Goal: Task Accomplishment & Management: Complete application form

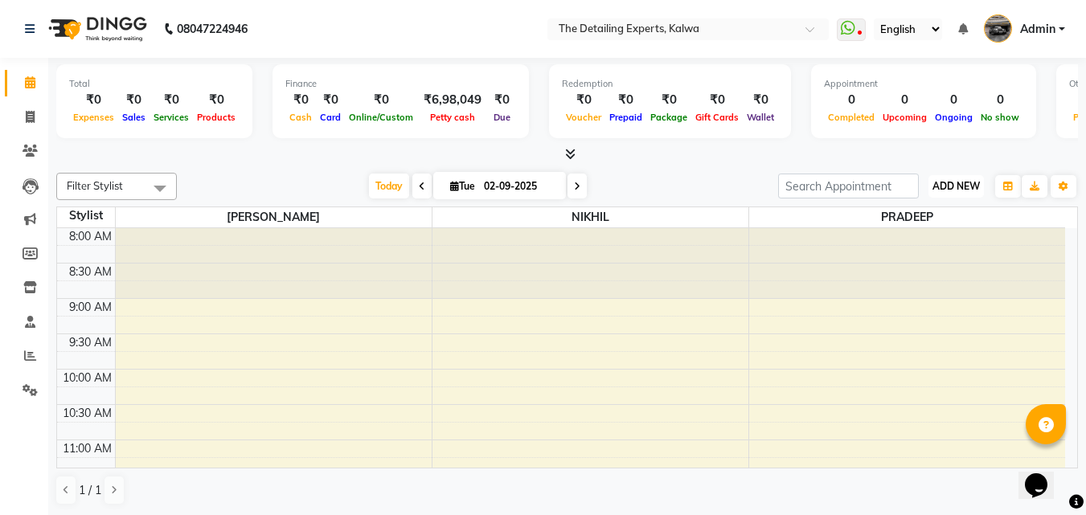
click at [958, 186] on span "ADD NEW" at bounding box center [955, 186] width 47 height 12
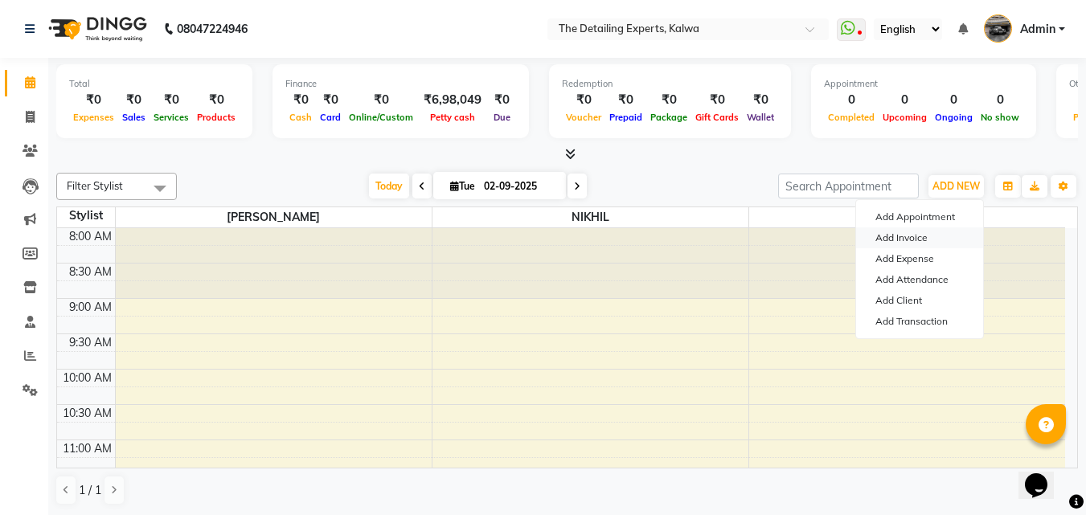
click at [918, 236] on link "Add Invoice" at bounding box center [919, 237] width 127 height 21
select select "service"
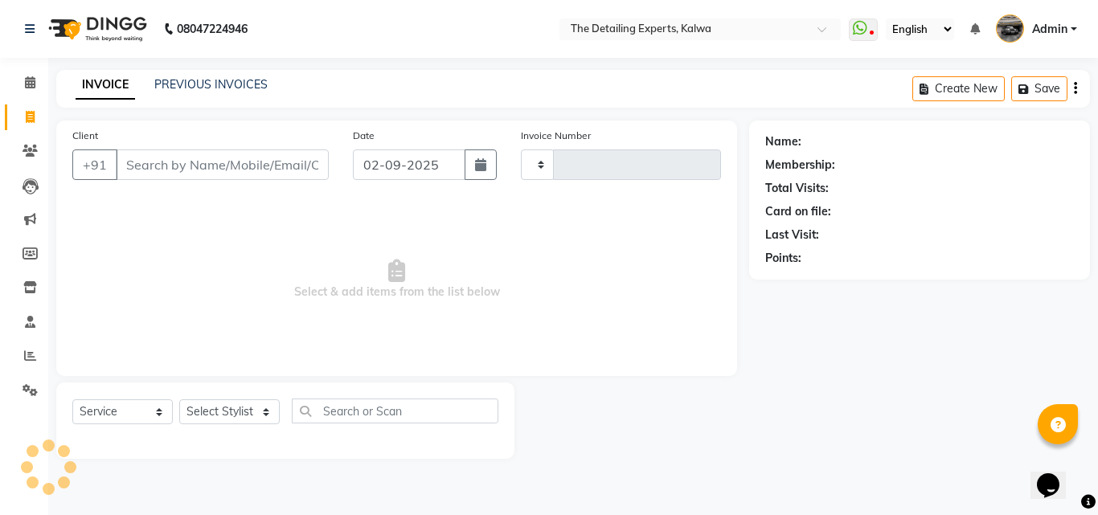
type input "0296"
select select "7451"
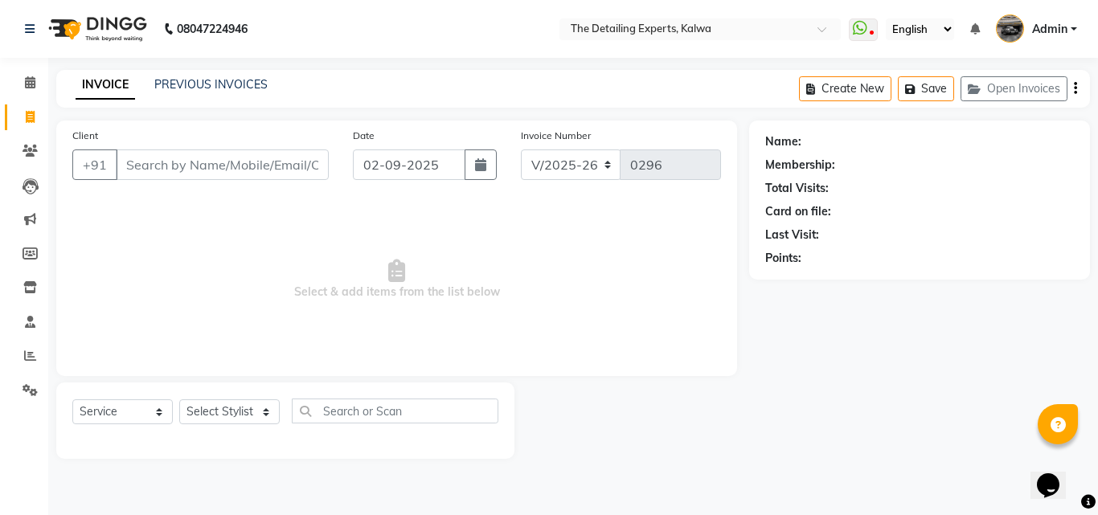
click at [182, 169] on input "Client" at bounding box center [222, 164] width 213 height 31
type input "m"
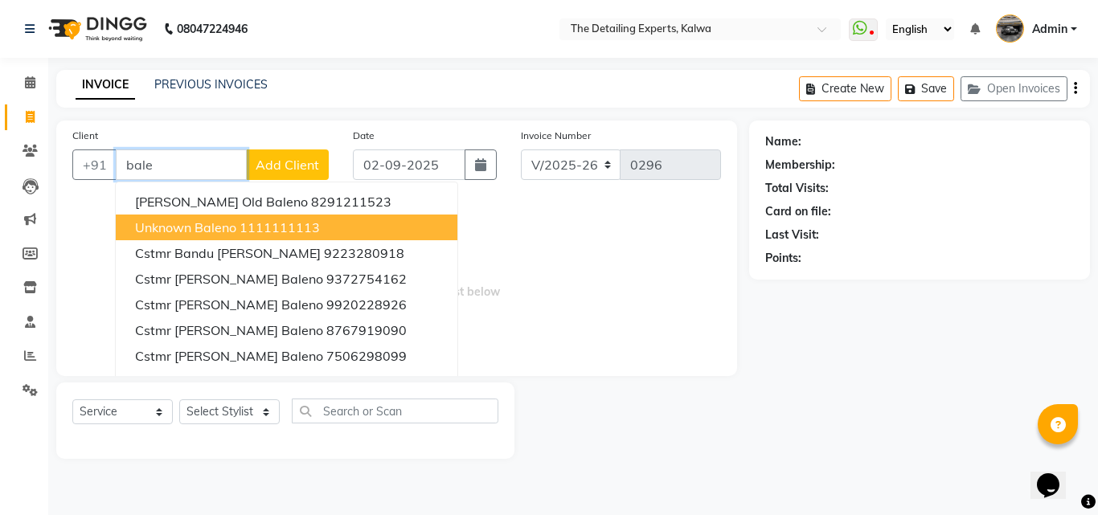
click at [161, 162] on input "bale" at bounding box center [181, 164] width 131 height 31
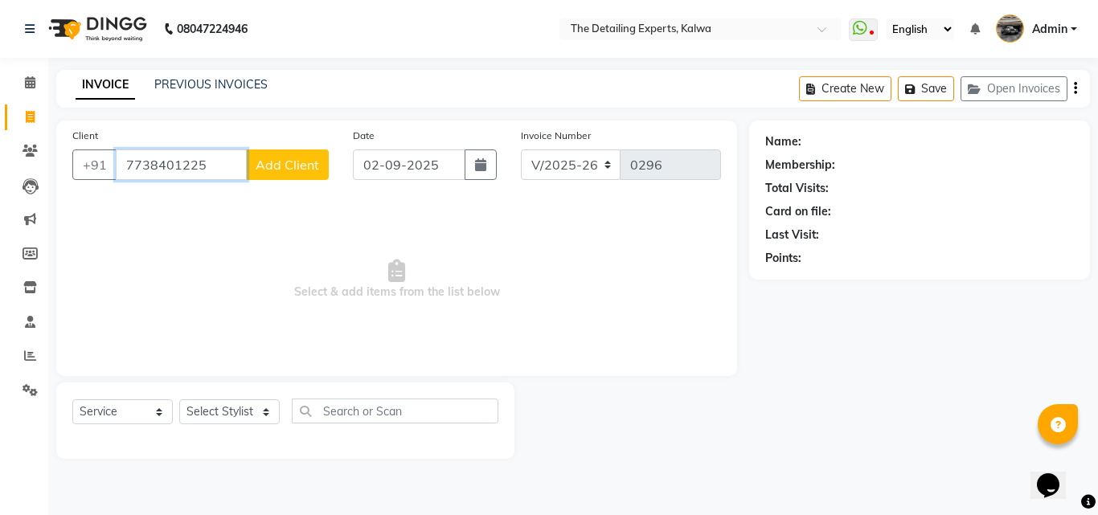
type input "7738401225"
click at [291, 174] on button "Add Client" at bounding box center [287, 164] width 83 height 31
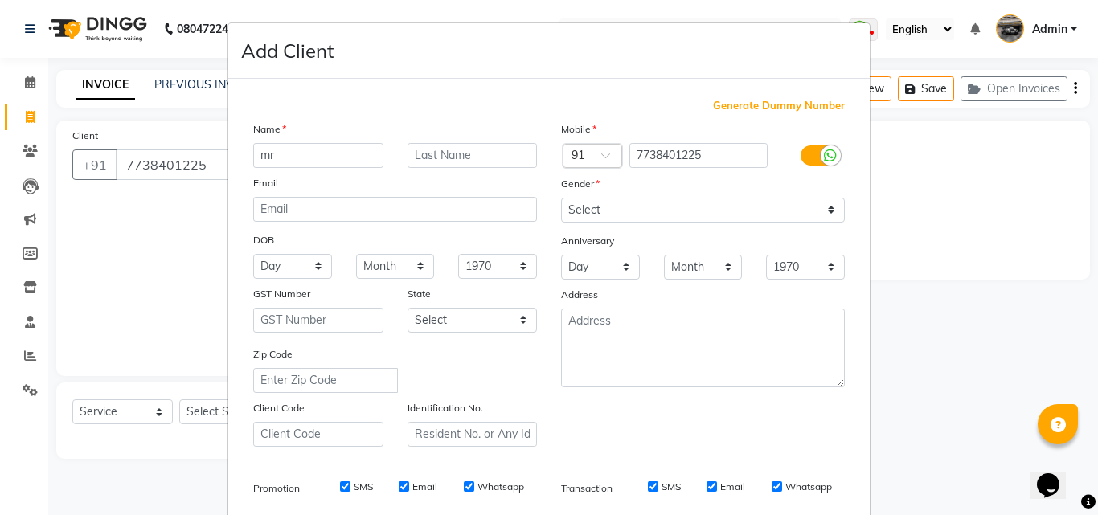
type input "m"
type input "mr"
click at [443, 147] on input "mr" at bounding box center [472, 155] width 130 height 25
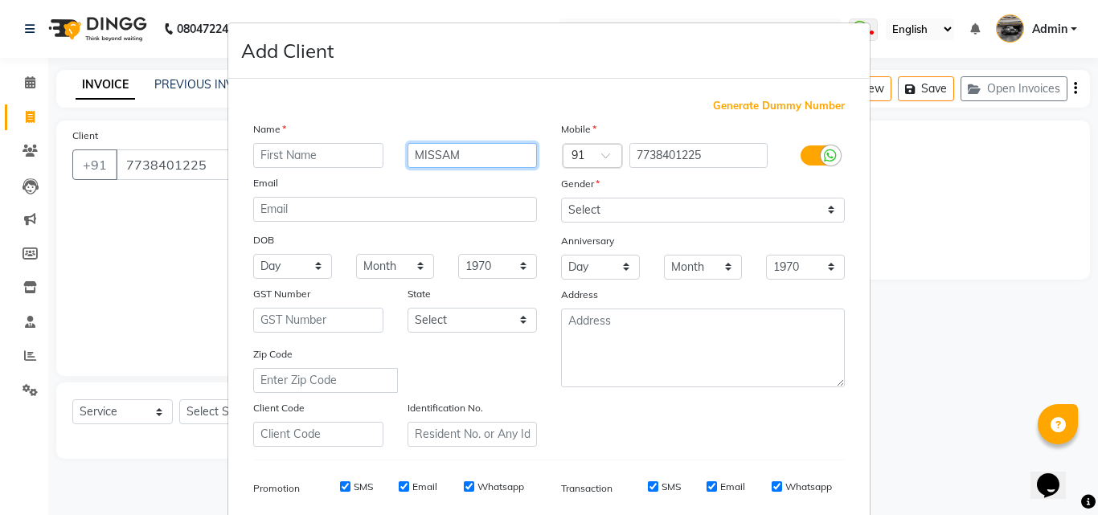
type input "MISSAM"
click at [301, 161] on input "text" at bounding box center [318, 155] width 130 height 25
type input "MR"
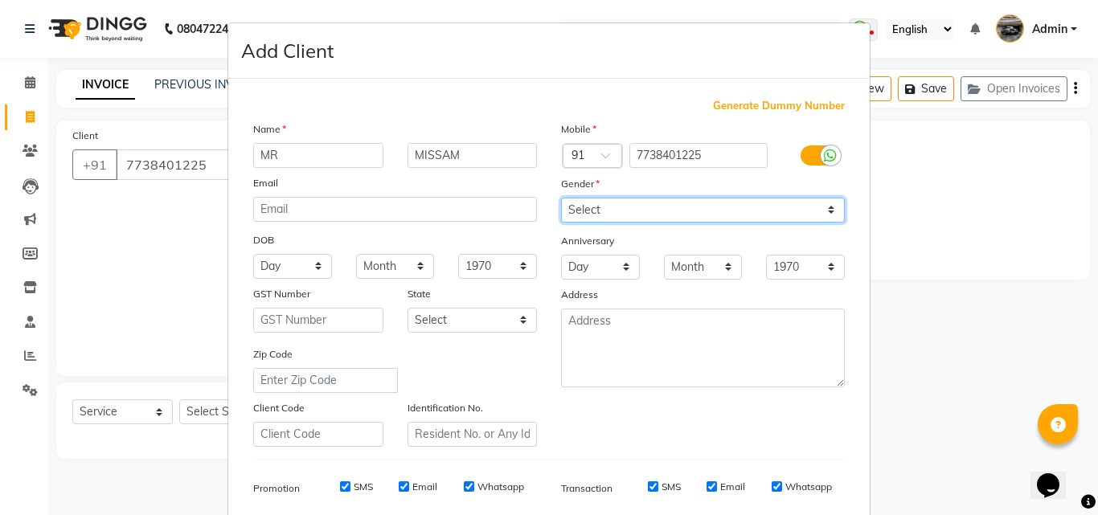
click at [640, 204] on select "Select [DEMOGRAPHIC_DATA] [DEMOGRAPHIC_DATA] Other Prefer Not To Say" at bounding box center [703, 210] width 284 height 25
click at [561, 198] on select "Select [DEMOGRAPHIC_DATA] [DEMOGRAPHIC_DATA] Other Prefer Not To Say" at bounding box center [703, 210] width 284 height 25
drag, startPoint x: 626, startPoint y: 211, endPoint x: 622, endPoint y: 222, distance: 11.9
click at [626, 211] on select "Select [DEMOGRAPHIC_DATA] [DEMOGRAPHIC_DATA] Other Prefer Not To Say" at bounding box center [703, 210] width 284 height 25
select select "[DEMOGRAPHIC_DATA]"
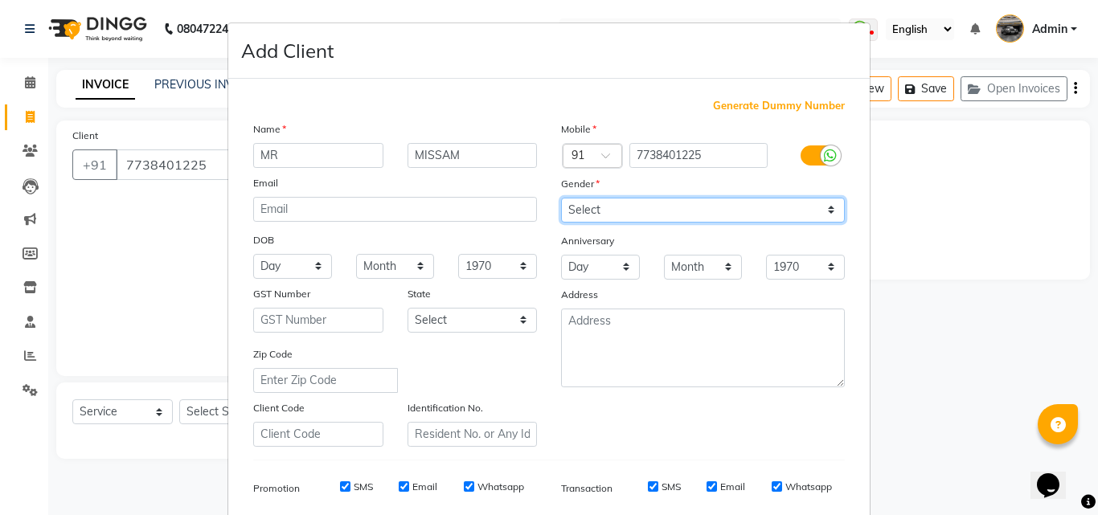
click at [561, 198] on select "Select [DEMOGRAPHIC_DATA] [DEMOGRAPHIC_DATA] Other Prefer Not To Say" at bounding box center [703, 210] width 284 height 25
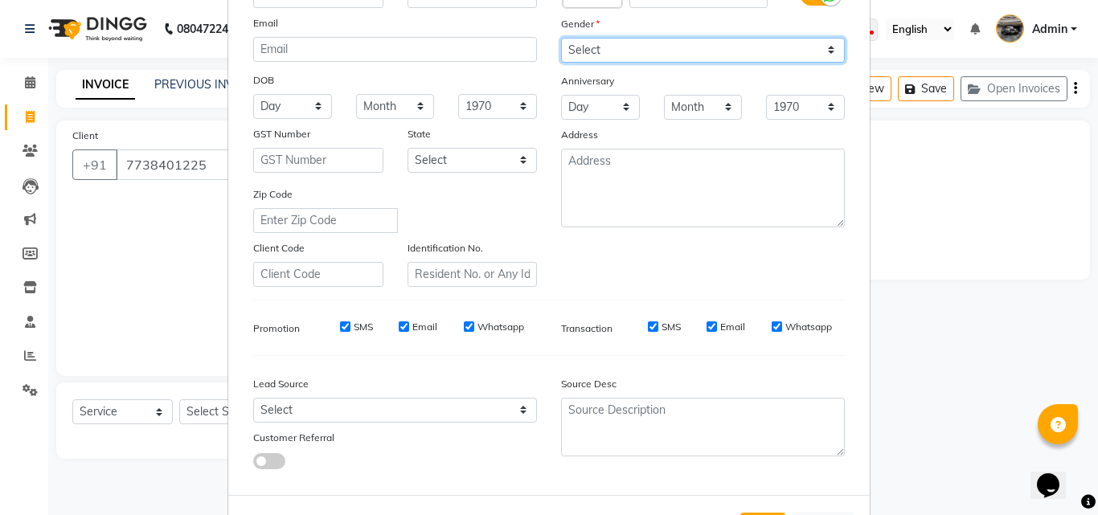
scroll to position [161, 0]
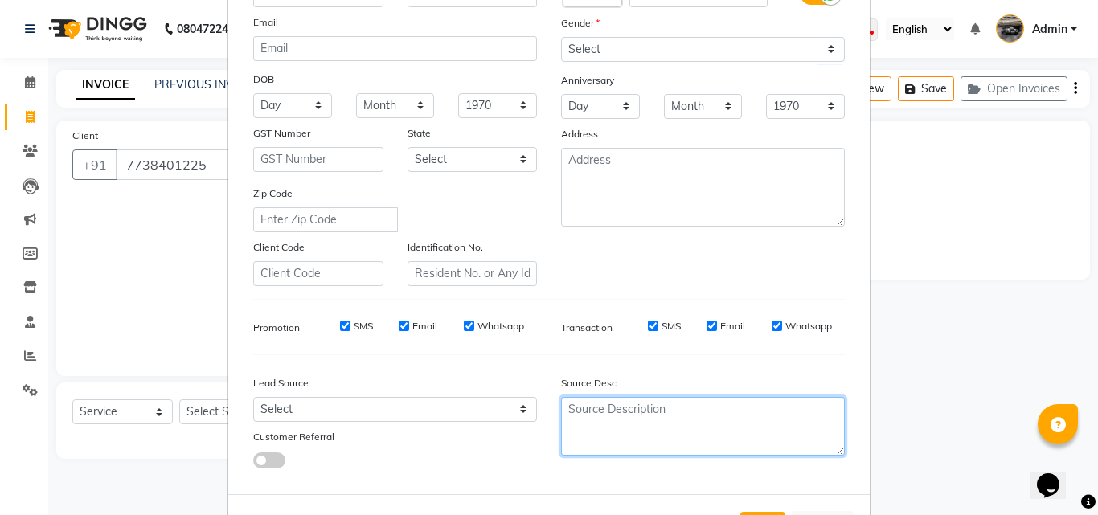
click at [612, 412] on textarea at bounding box center [703, 426] width 284 height 59
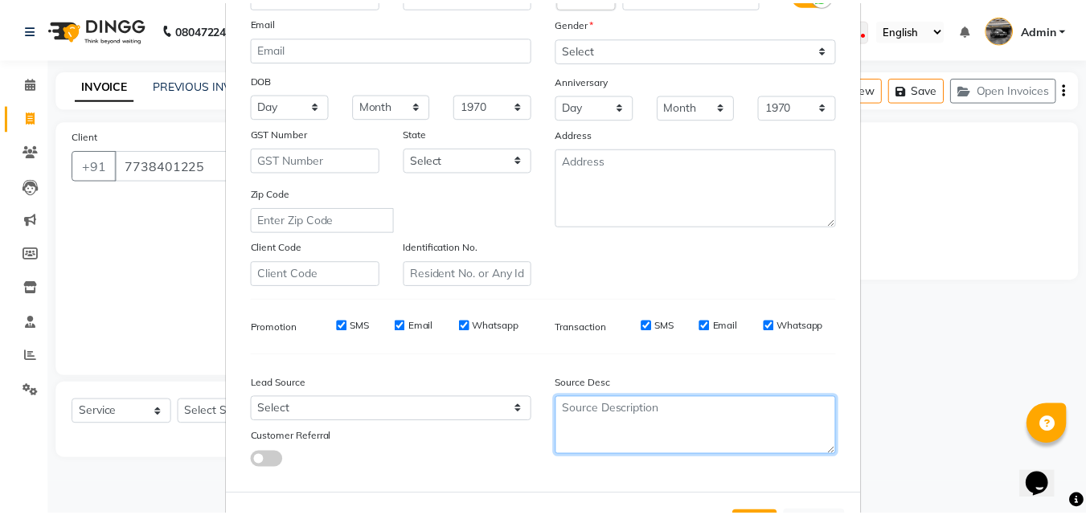
scroll to position [227, 0]
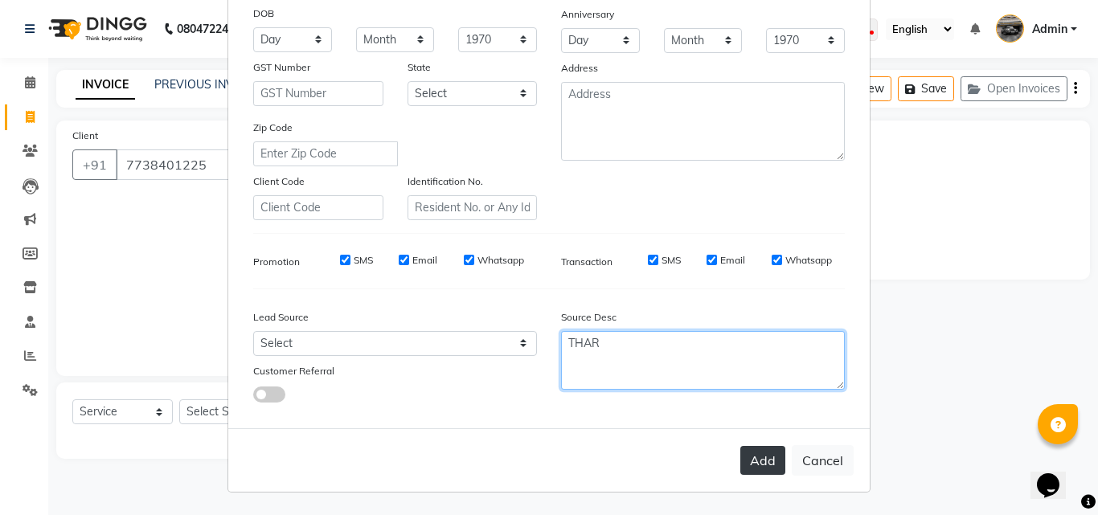
type textarea "THAR"
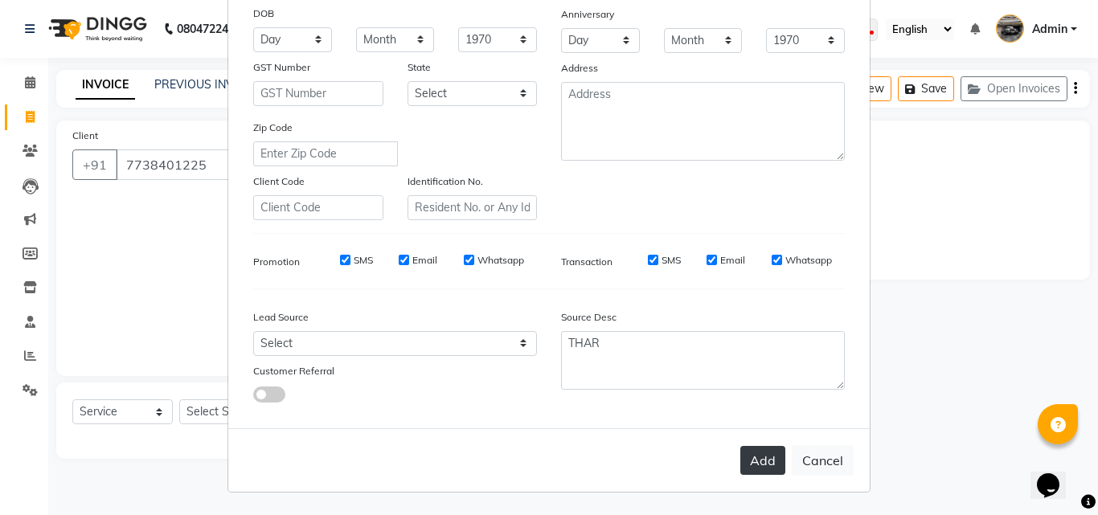
click at [755, 465] on button "Add" at bounding box center [762, 460] width 45 height 29
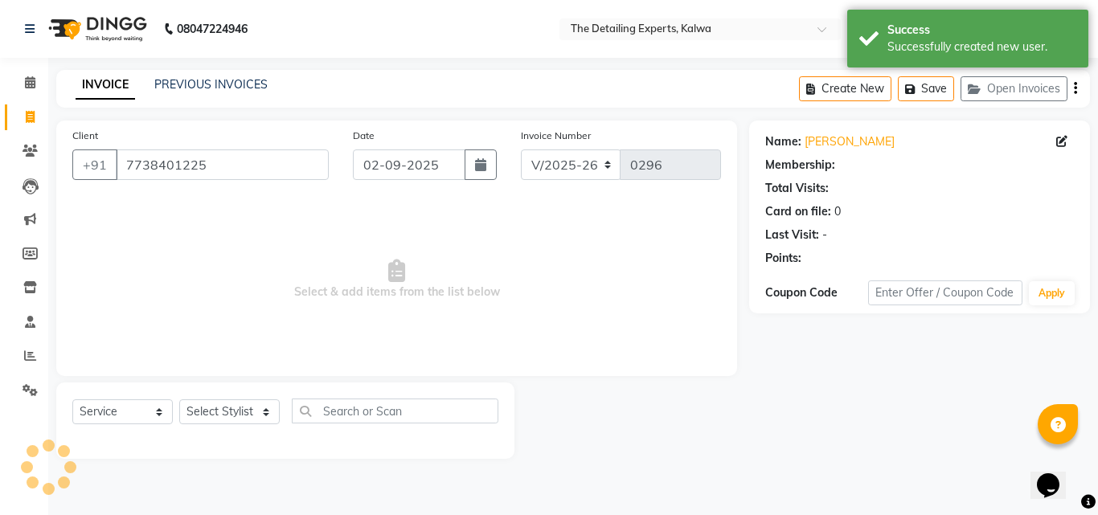
select select "1: Object"
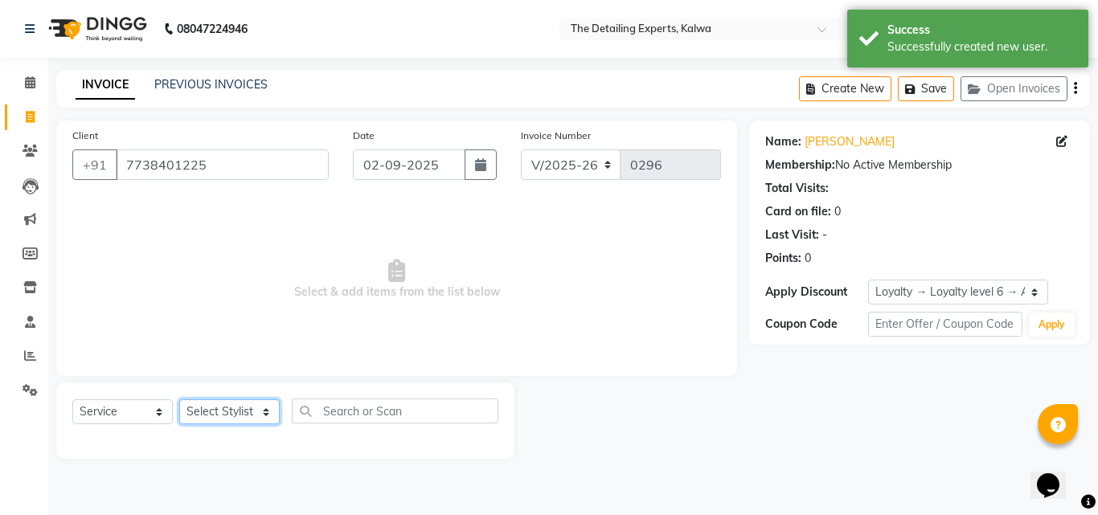
click at [245, 414] on select "Select Stylist NIKHIL [PERSON_NAME]" at bounding box center [229, 411] width 100 height 25
select select "65224"
click at [179, 399] on select "Select Stylist NIKHIL [PERSON_NAME]" at bounding box center [229, 411] width 100 height 25
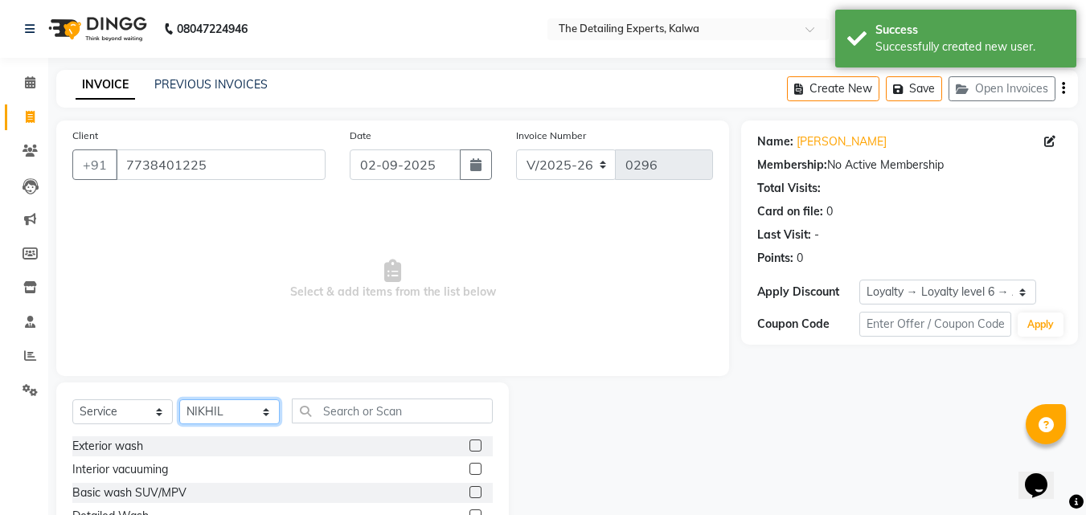
scroll to position [129, 0]
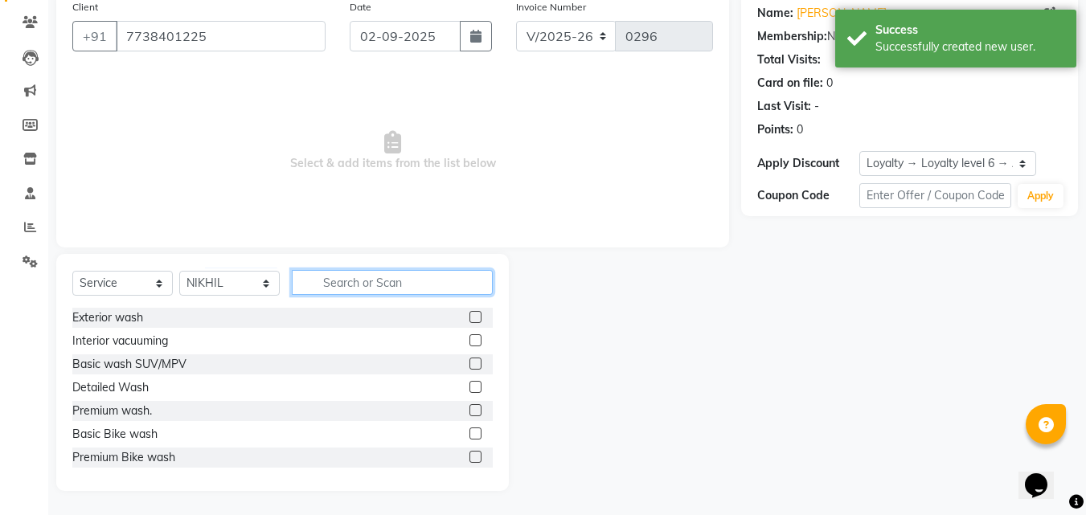
click at [406, 282] on input "text" at bounding box center [392, 282] width 201 height 25
type input "P"
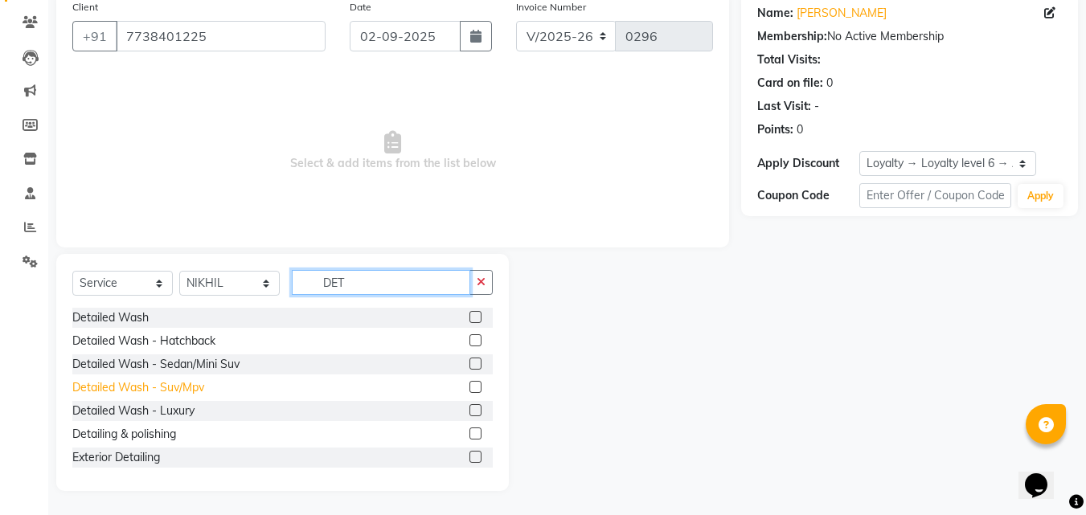
type input "DET"
click at [137, 382] on div "Detailed Wash - Suv/Mpv" at bounding box center [138, 387] width 132 height 17
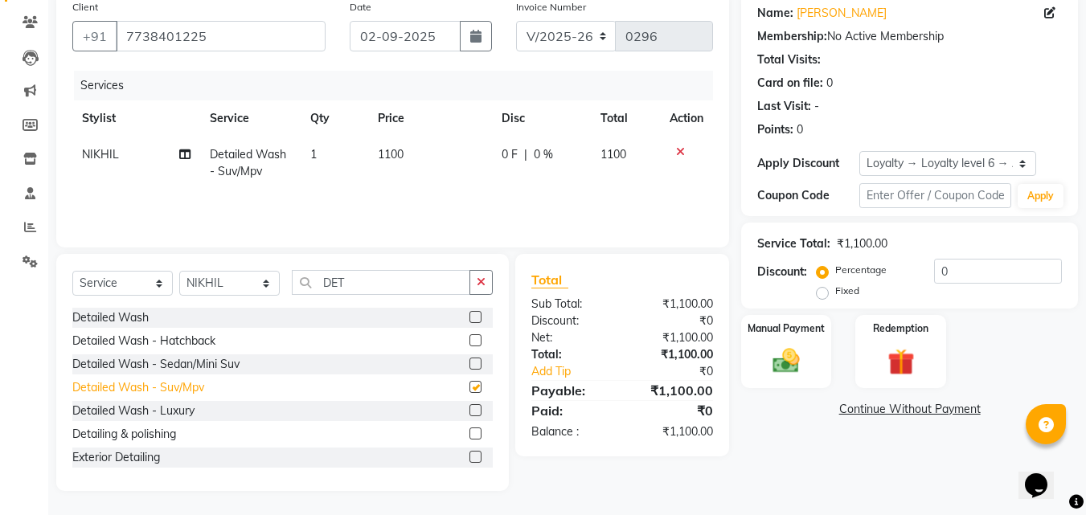
checkbox input "false"
click at [383, 145] on td "1100" at bounding box center [430, 163] width 124 height 53
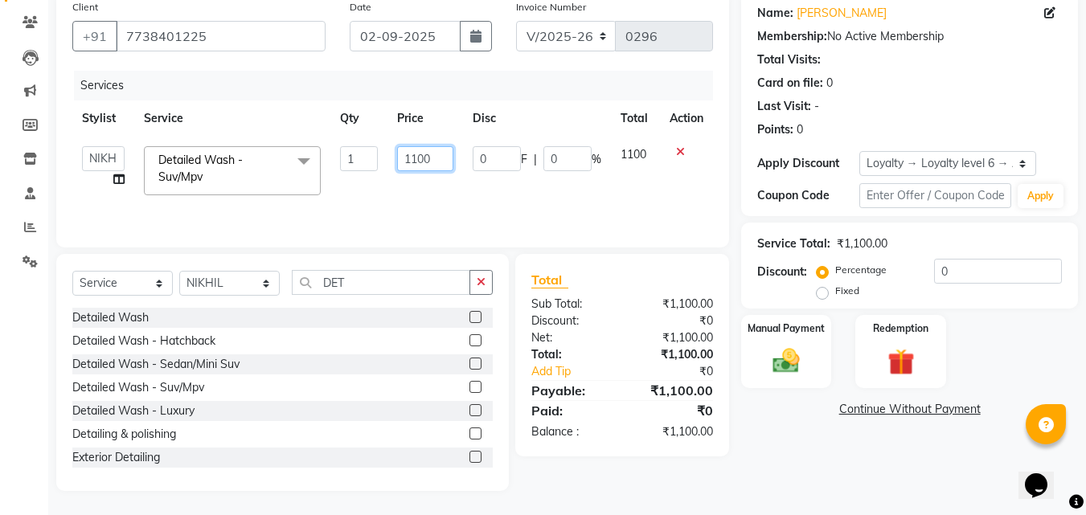
click at [413, 164] on input "1100" at bounding box center [424, 158] width 55 height 25
type input "1300"
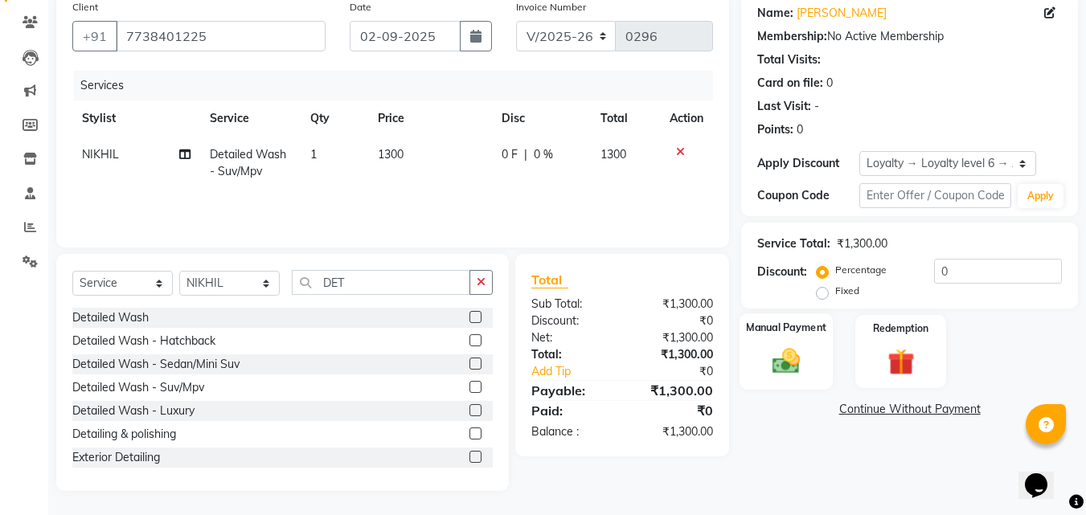
click at [817, 363] on div "Manual Payment" at bounding box center [786, 351] width 94 height 76
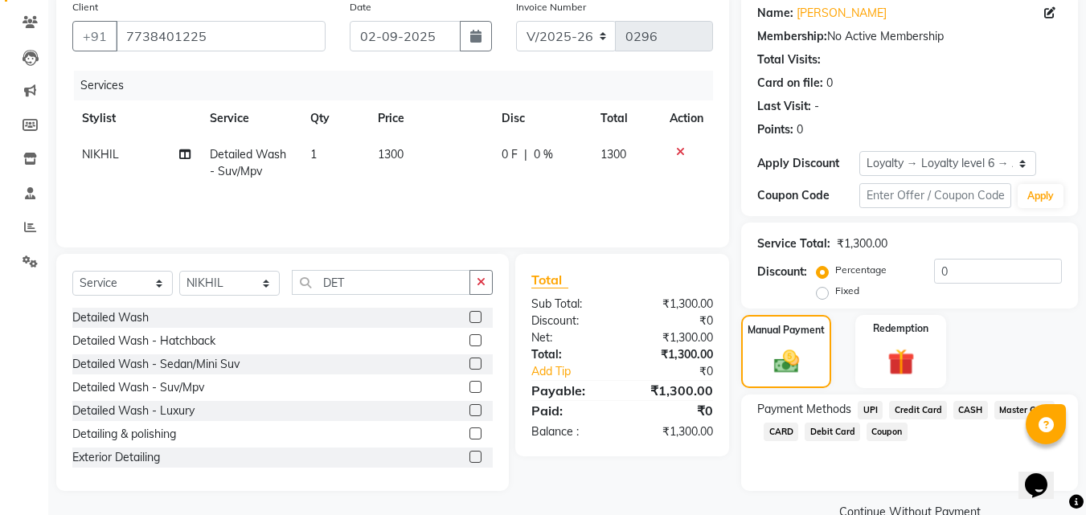
click at [877, 413] on span "UPI" at bounding box center [870, 410] width 25 height 18
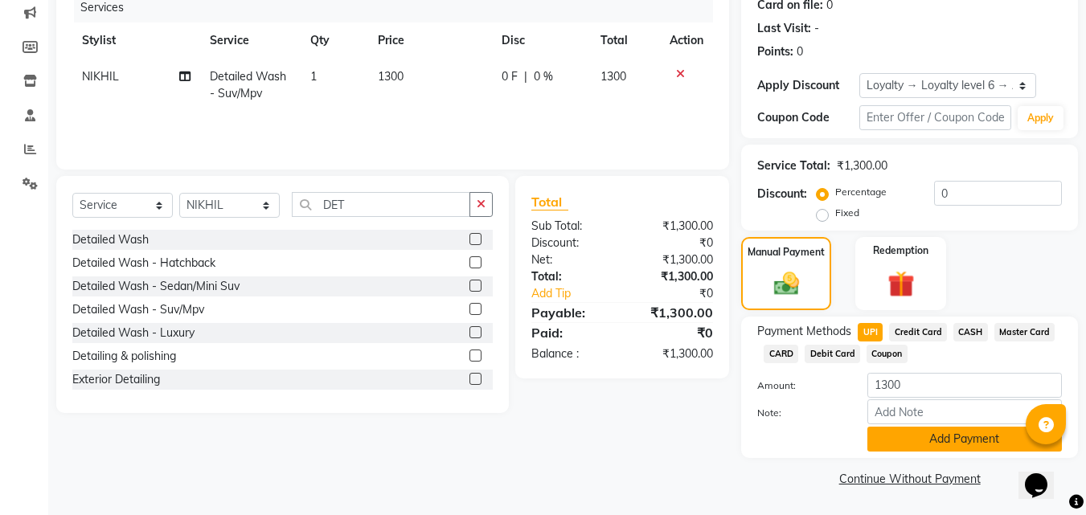
click at [942, 428] on button "Add Payment" at bounding box center [964, 439] width 195 height 25
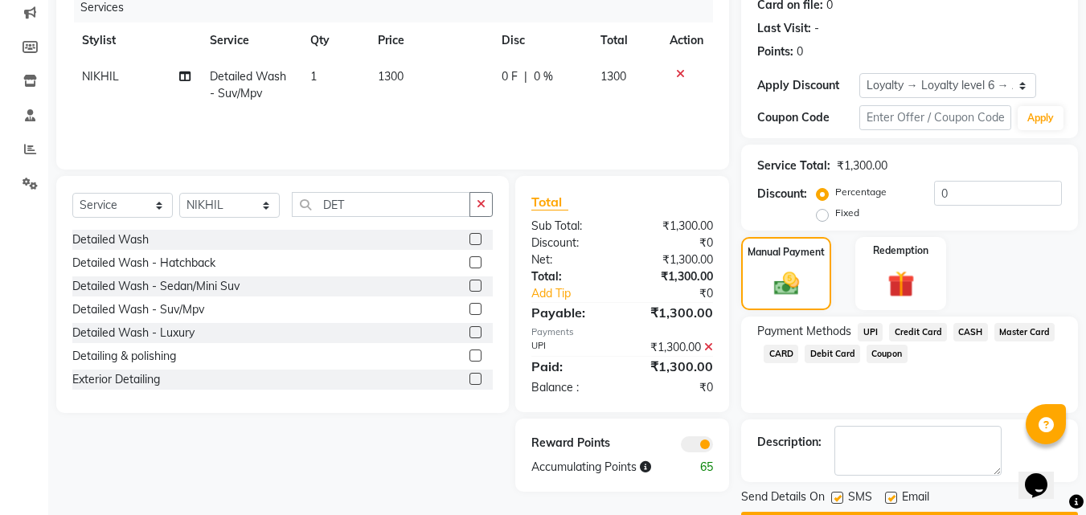
scroll to position [252, 0]
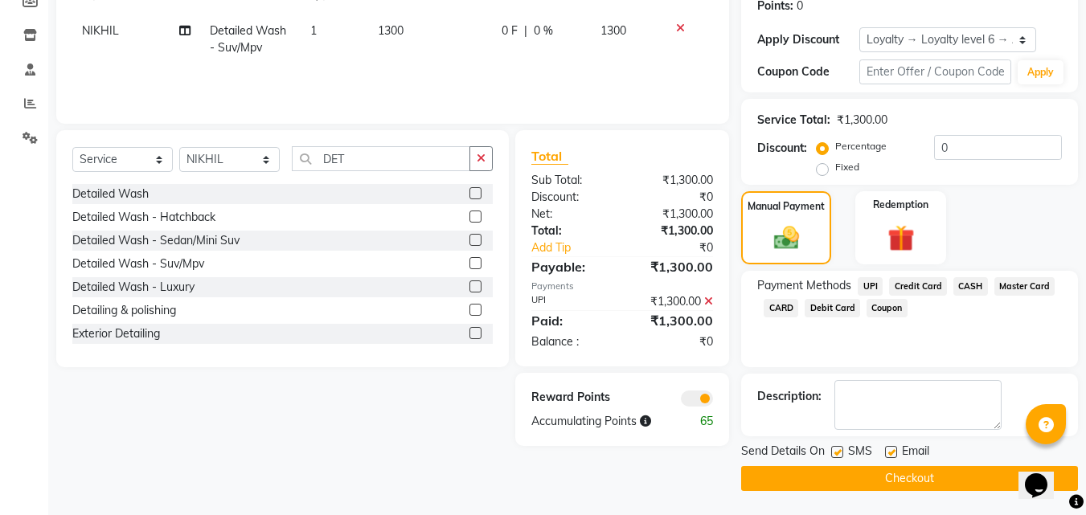
click at [692, 399] on span at bounding box center [697, 399] width 32 height 16
click at [713, 401] on input "checkbox" at bounding box center [713, 401] width 0 height 0
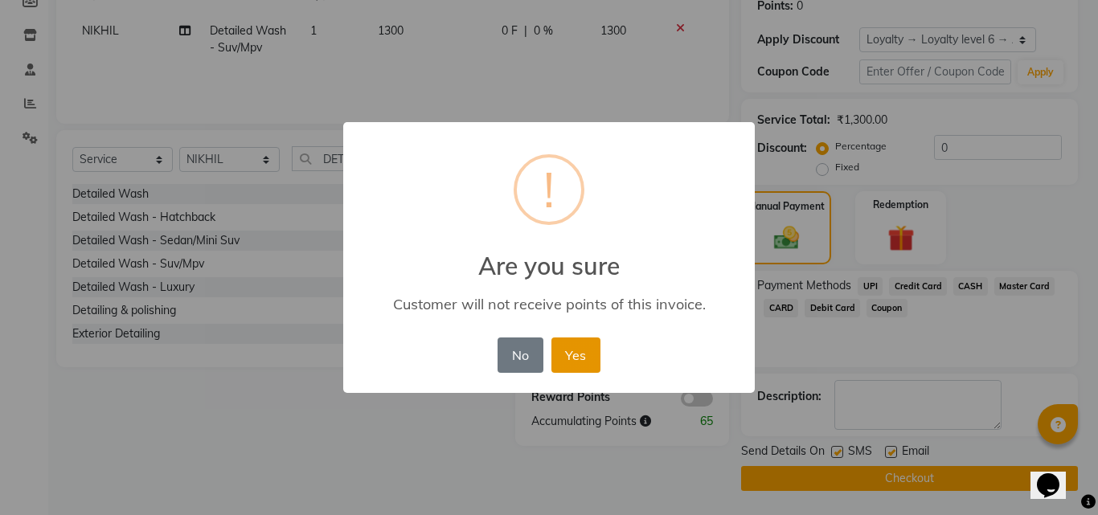
drag, startPoint x: 554, startPoint y: 347, endPoint x: 571, endPoint y: 353, distance: 18.6
click at [559, 349] on button "Yes" at bounding box center [575, 355] width 49 height 35
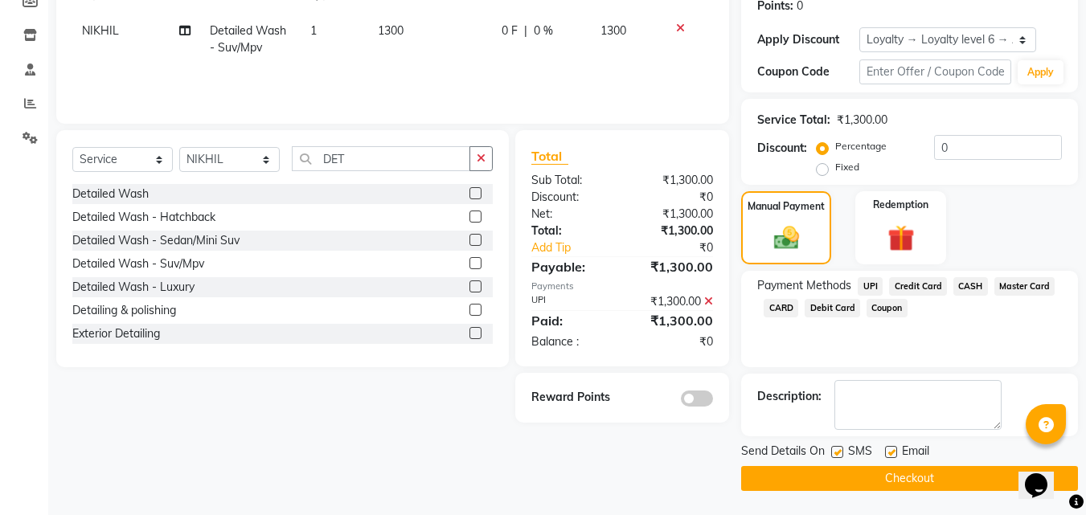
click at [873, 481] on button "Checkout" at bounding box center [909, 478] width 337 height 25
